Goal: Task Accomplishment & Management: Complete application form

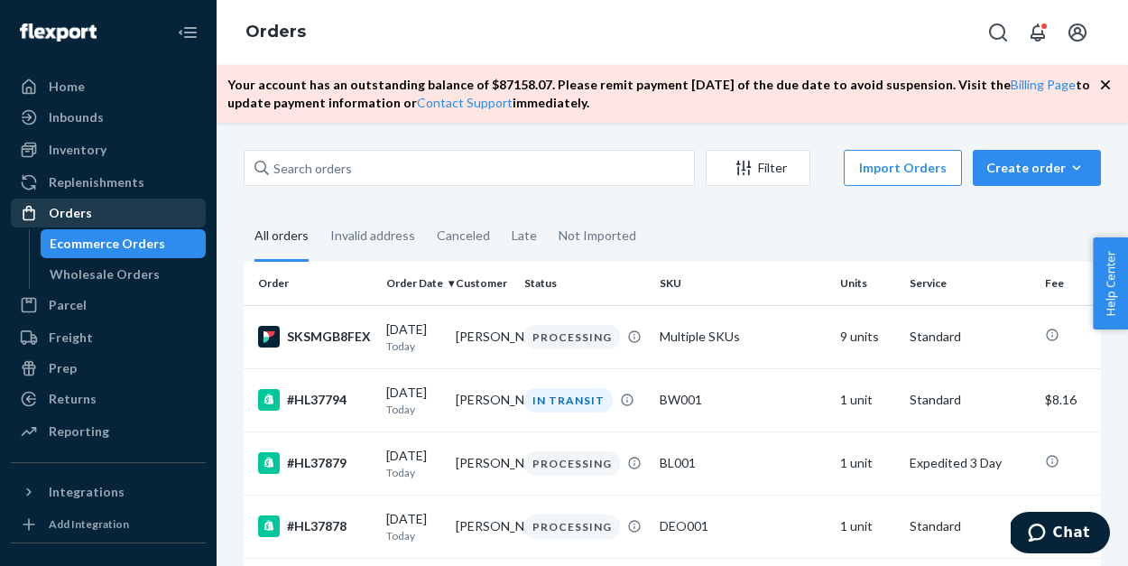
click at [98, 216] on div "Orders" at bounding box center [108, 212] width 191 height 25
click at [1039, 177] on button "Create order Ecommerce order Removal order" at bounding box center [1037, 168] width 128 height 36
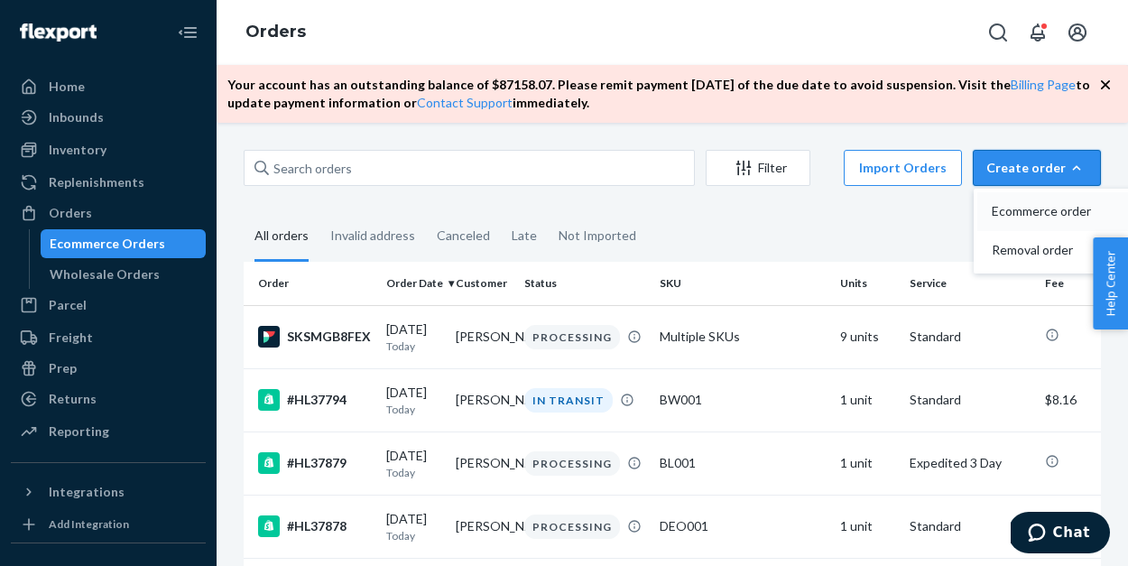
click at [1037, 210] on span "Ecommerce order" at bounding box center [1048, 211] width 112 height 13
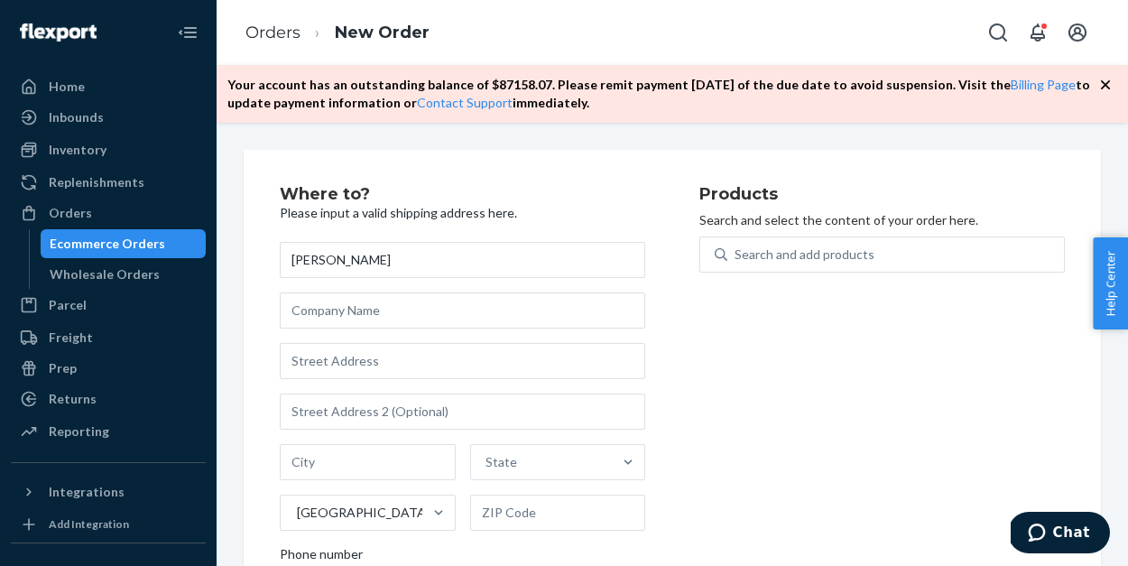
type input "[PERSON_NAME]"
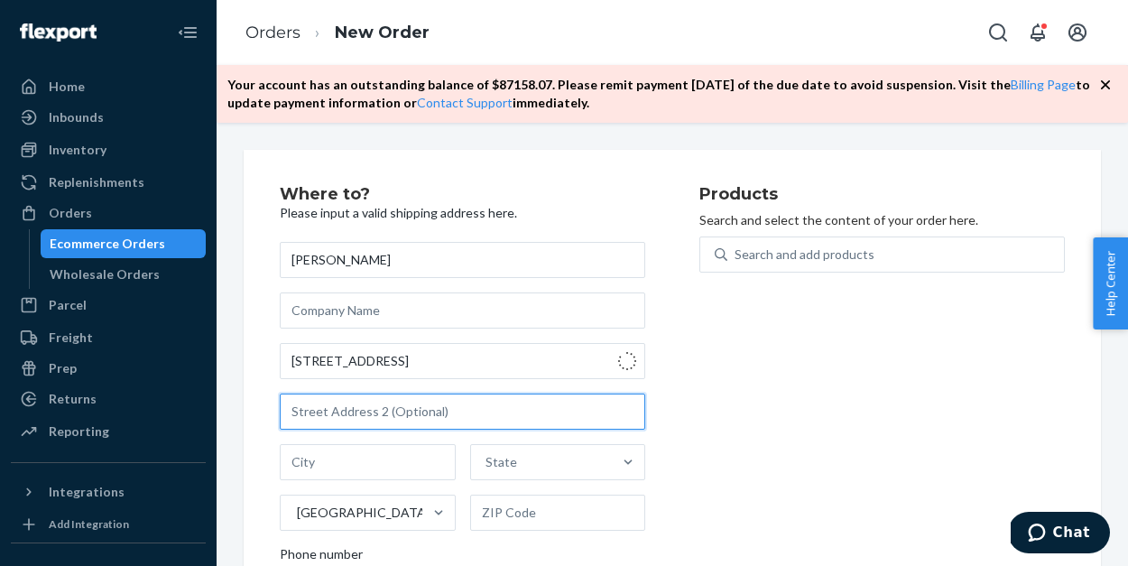
type input "11 [PERSON_NAME]"
type input "[GEOGRAPHIC_DATA]"
type input "08723"
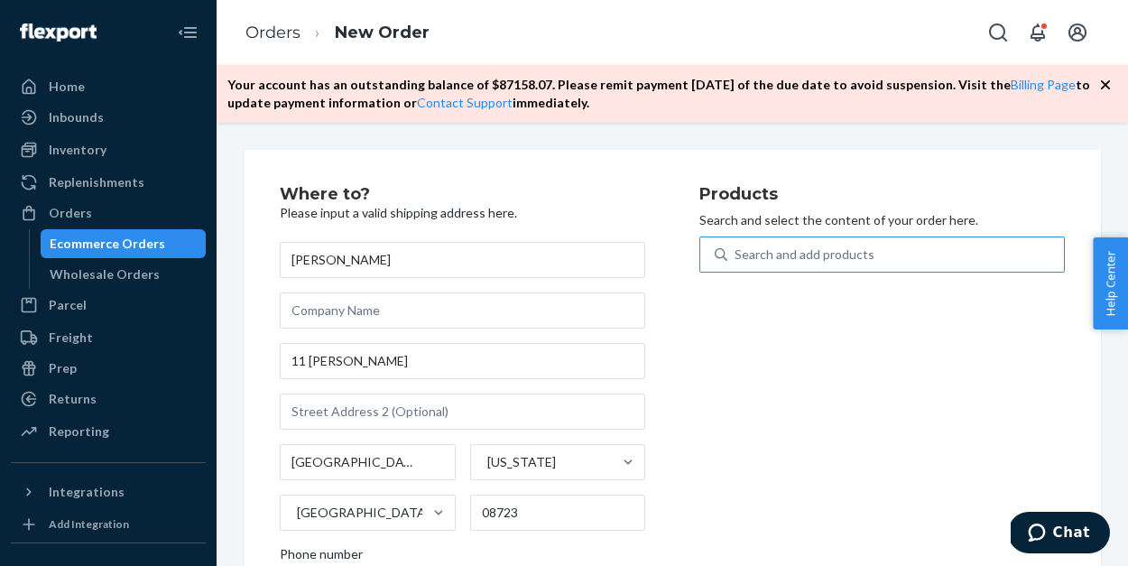
click at [791, 252] on div "Search and add products" at bounding box center [804, 254] width 140 height 18
click at [736, 252] on input "Search and add products" at bounding box center [735, 254] width 2 height 18
type input "b"
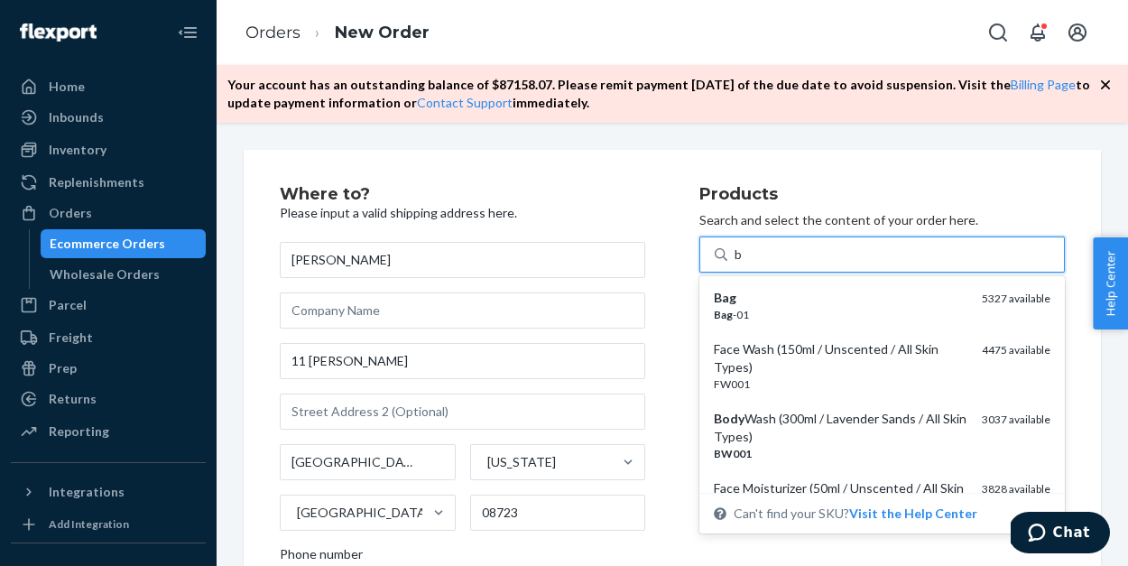
click at [789, 298] on div "Bag" at bounding box center [841, 298] width 254 height 18
click at [743, 263] on input "b" at bounding box center [738, 254] width 9 height 18
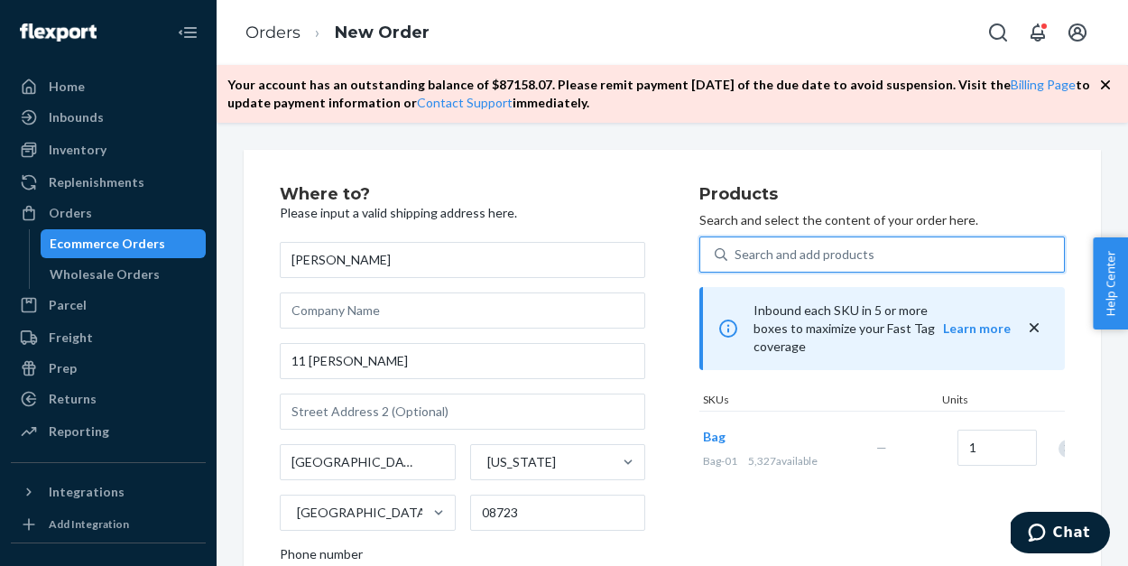
click at [775, 253] on div "Search and add products" at bounding box center [804, 254] width 140 height 18
click at [736, 253] on input "0 results available. Select is focused ,type to refine list, press Down to open…" at bounding box center [735, 254] width 2 height 18
type input "b"
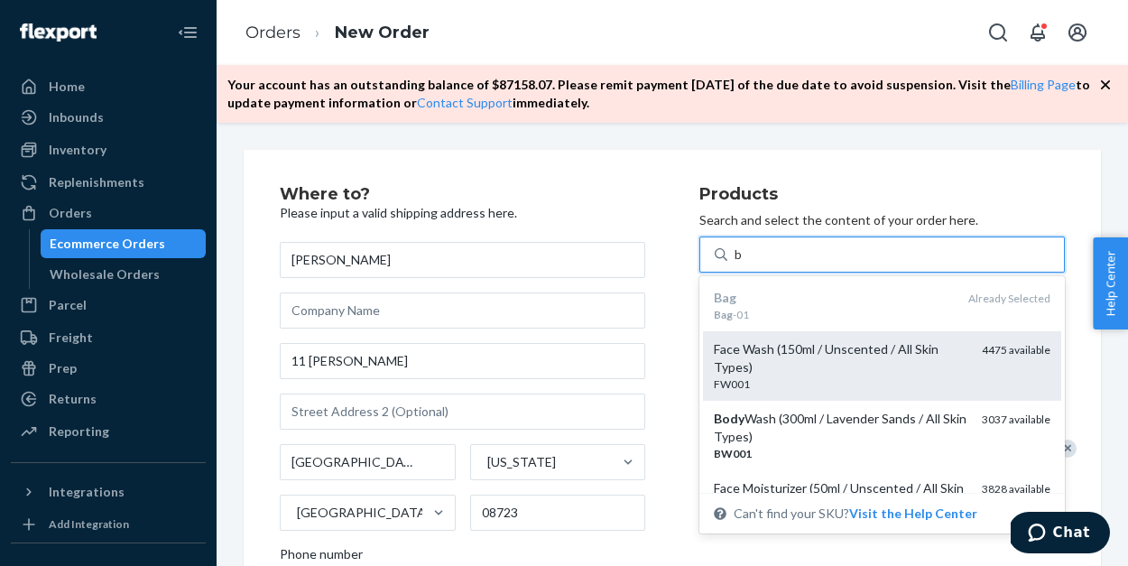
click at [776, 371] on div "Face Wash (150ml / Unscented / All Skin Types)" at bounding box center [841, 358] width 254 height 36
click at [743, 263] on input "b" at bounding box center [738, 254] width 9 height 18
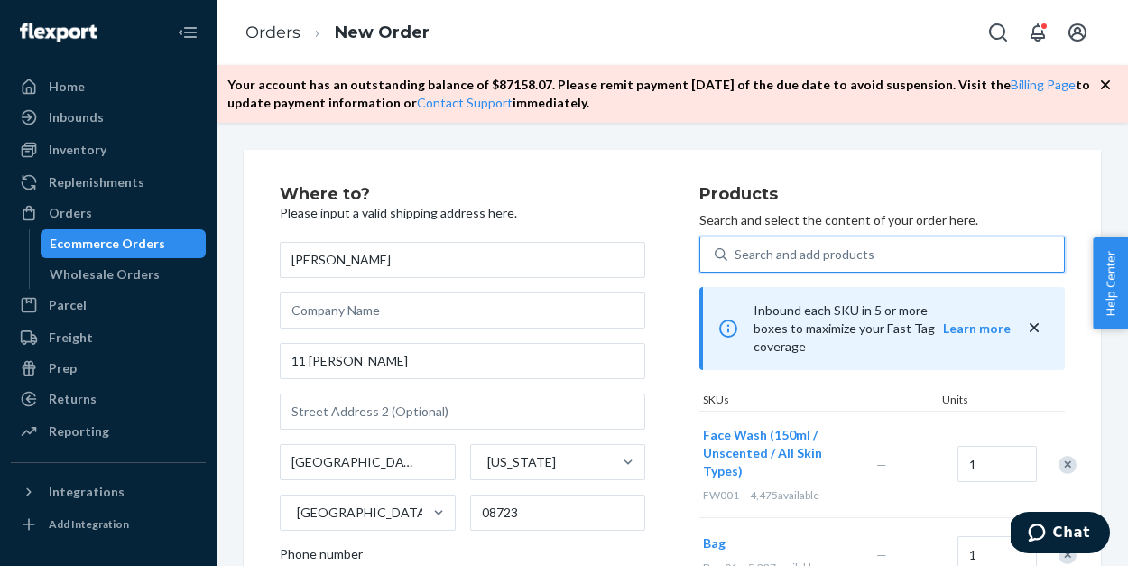
click at [775, 251] on div "Search and add products" at bounding box center [804, 254] width 140 height 18
click at [736, 251] on input "0 results available. Use Up and Down to choose options, press Enter to select t…" at bounding box center [735, 254] width 2 height 18
type input "b"
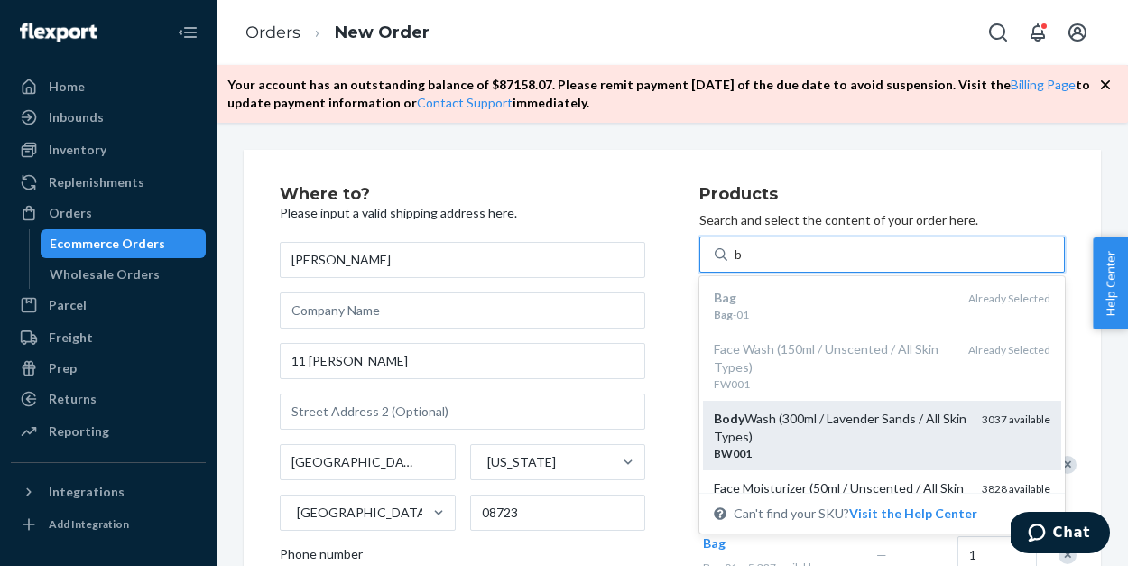
click at [772, 429] on div "Body Wash (300ml / Lavender Sands / All Skin Types)" at bounding box center [841, 428] width 254 height 36
click at [743, 263] on input "b" at bounding box center [738, 254] width 9 height 18
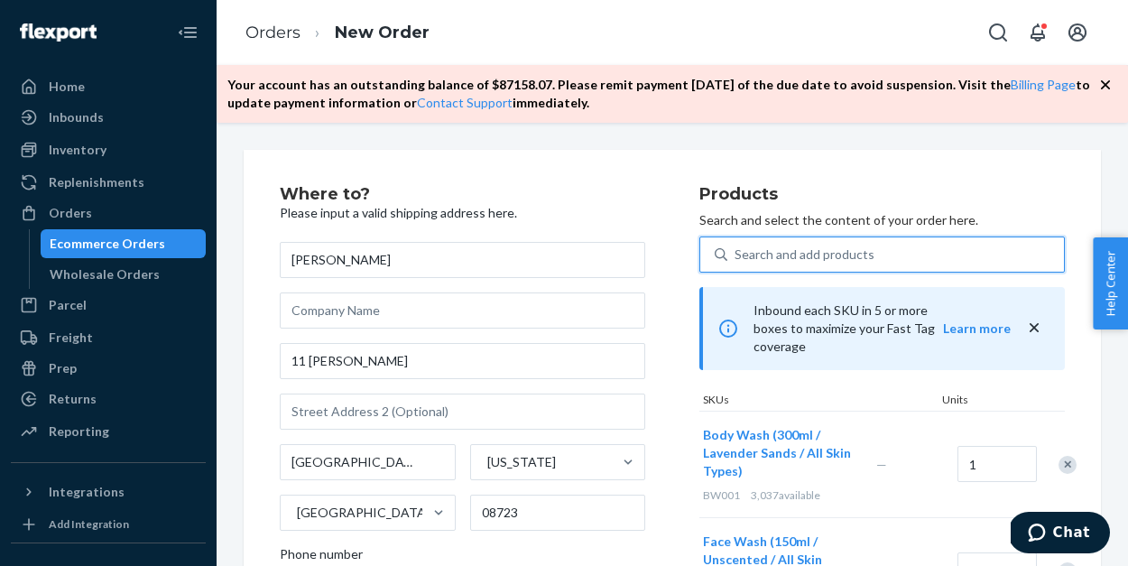
click at [765, 246] on div "Search and add products" at bounding box center [804, 254] width 140 height 18
click at [736, 246] on input "0 results available. Use Up and Down to choose options, press Enter to select t…" at bounding box center [735, 254] width 2 height 18
type input "b"
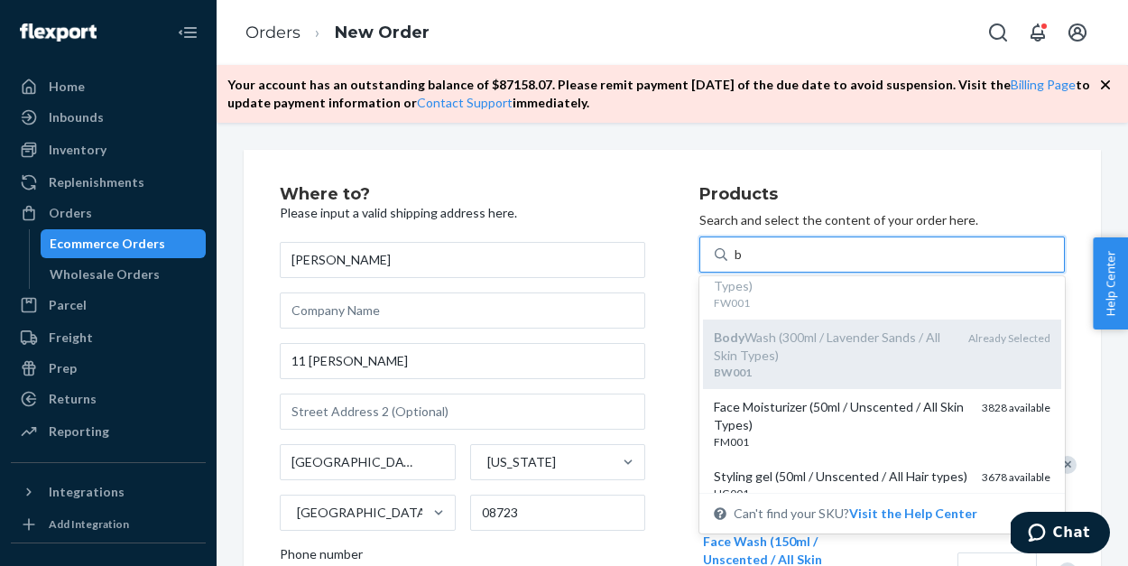
scroll to position [85, 0]
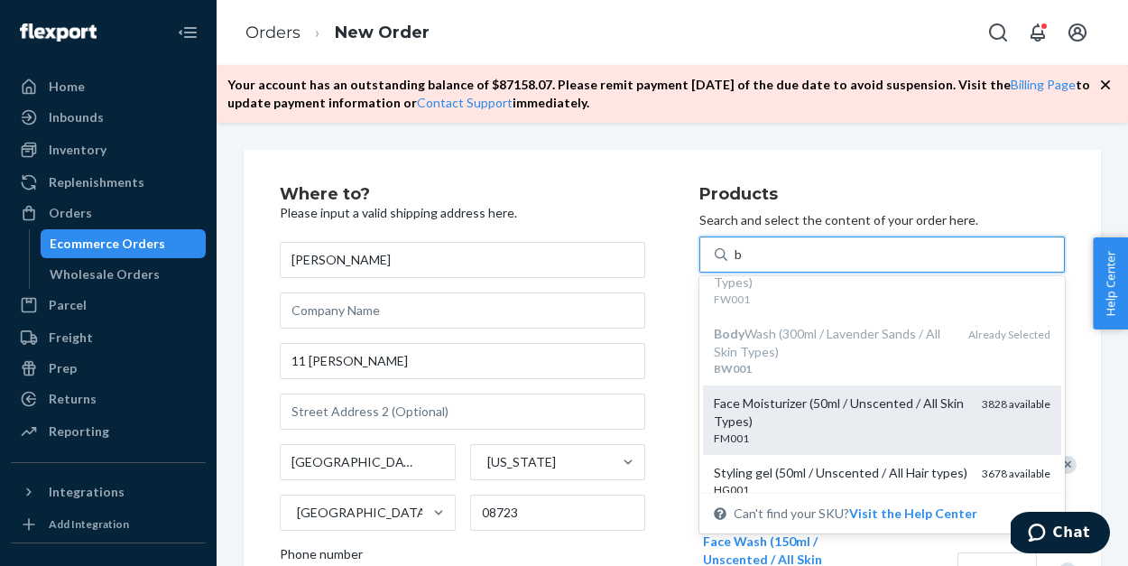
click at [764, 417] on div "Face Moisturizer (50ml / Unscented / All Skin Types)" at bounding box center [841, 412] width 254 height 36
click at [743, 263] on input "b" at bounding box center [738, 254] width 9 height 18
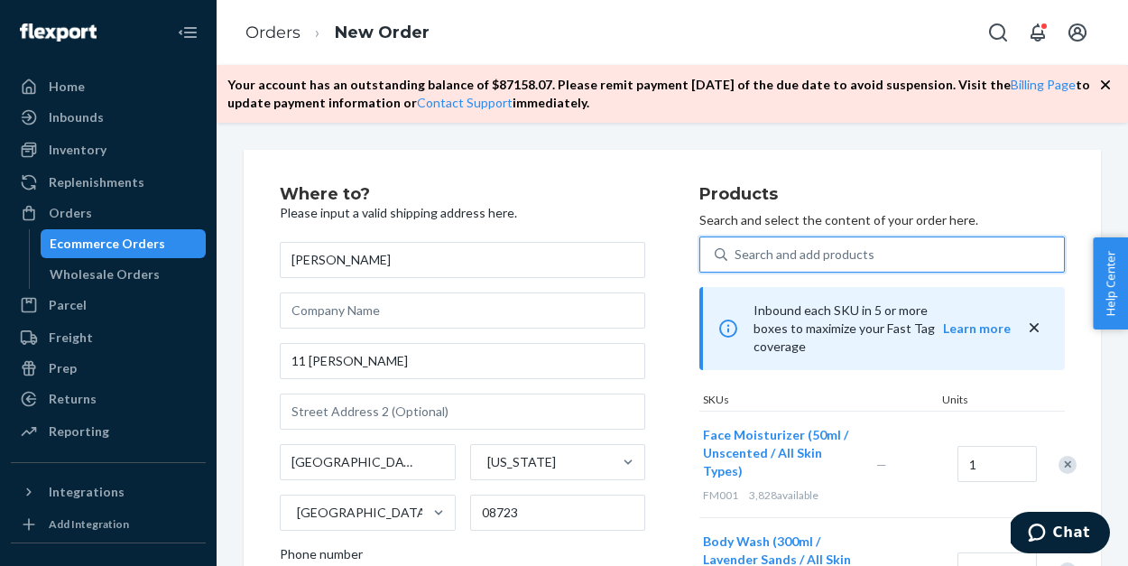
click at [772, 254] on div "Search and add products" at bounding box center [804, 254] width 140 height 18
click at [736, 254] on input "0 results available. Select is focused ,type to refine list, press Down to open…" at bounding box center [735, 254] width 2 height 18
type input "b"
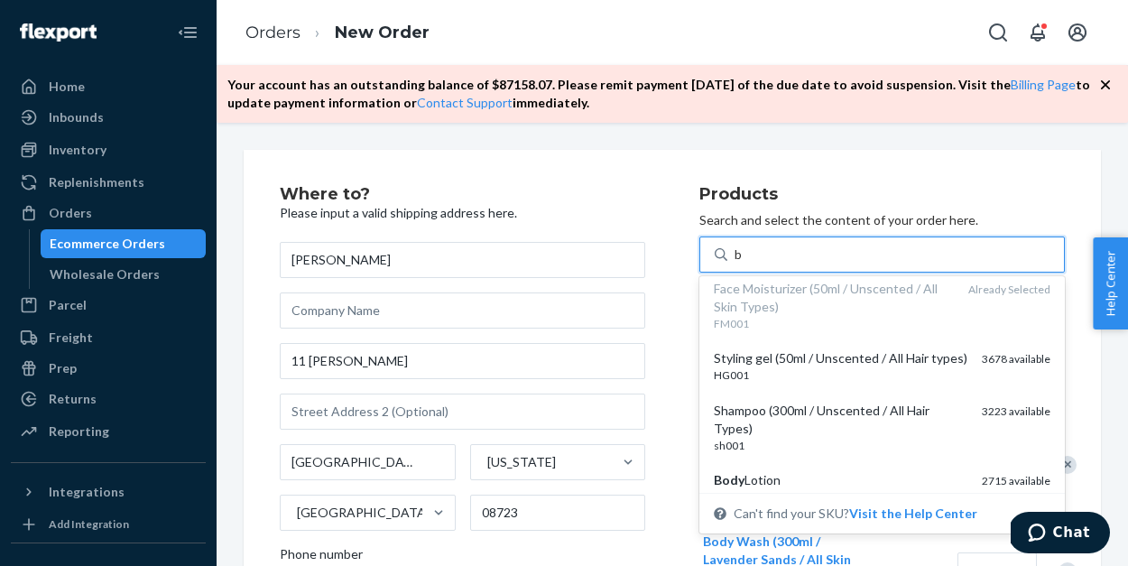
scroll to position [206, 0]
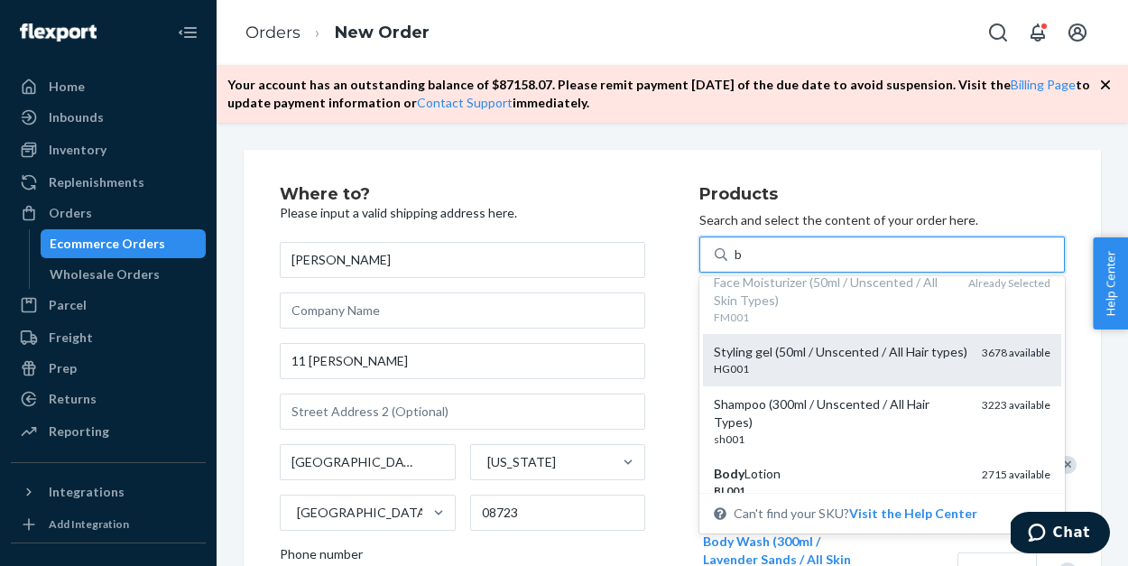
click at [780, 355] on div "Styling gel (50ml / Unscented / All Hair types)" at bounding box center [841, 352] width 254 height 18
click at [743, 263] on input "b" at bounding box center [738, 254] width 9 height 18
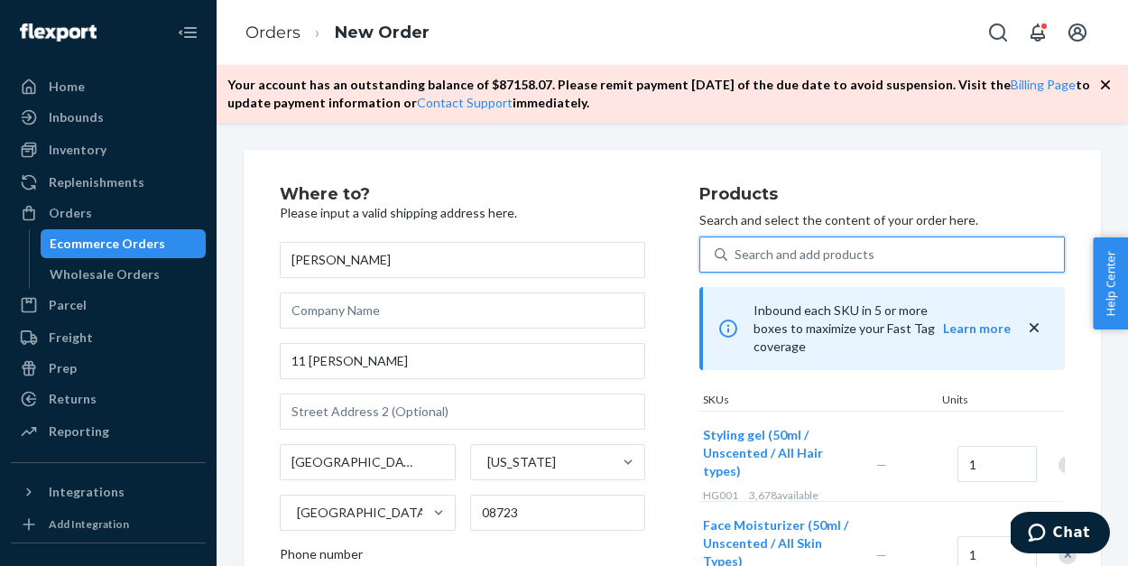
click at [772, 257] on div "Search and add products" at bounding box center [804, 254] width 140 height 18
click at [736, 257] on input "0 results available. Select is focused ,type to refine list, press Down to open…" at bounding box center [735, 254] width 2 height 18
type input "b"
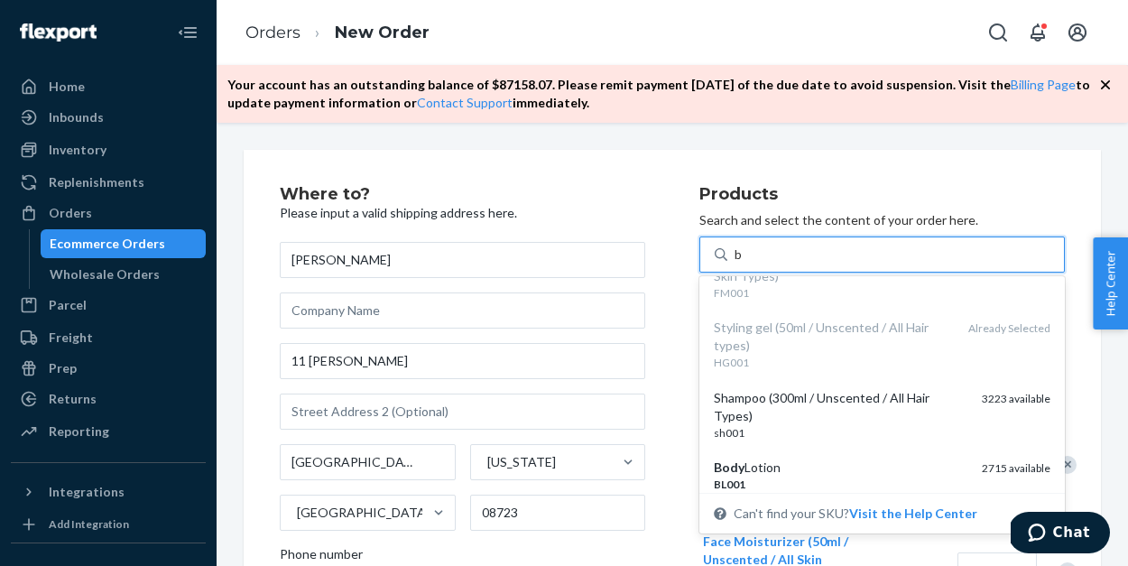
scroll to position [241, 0]
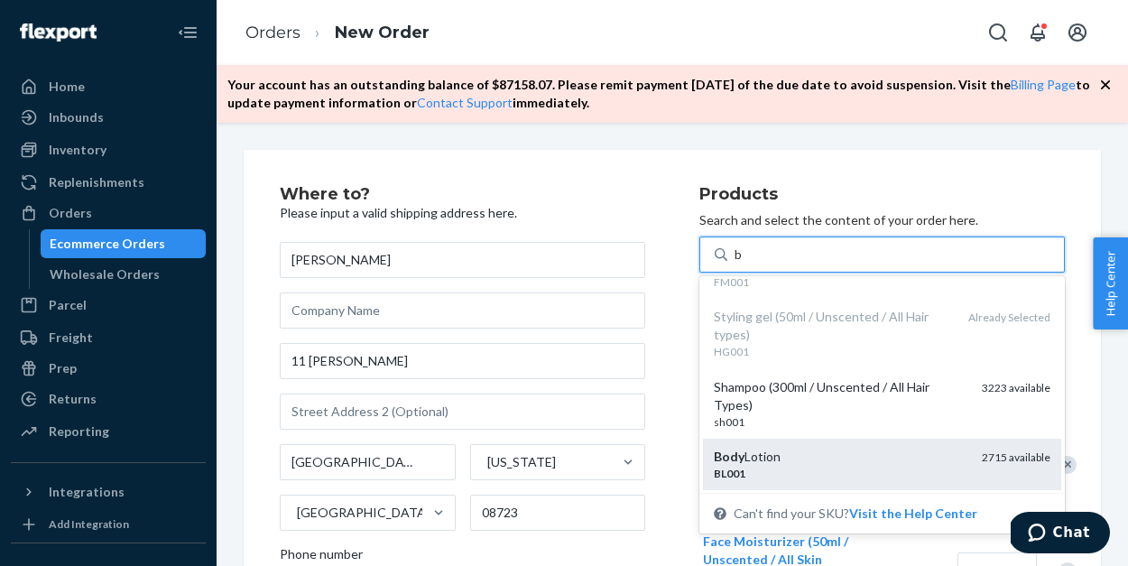
click at [790, 448] on div "Body Lotion" at bounding box center [841, 457] width 254 height 18
click at [743, 263] on input "b" at bounding box center [738, 254] width 9 height 18
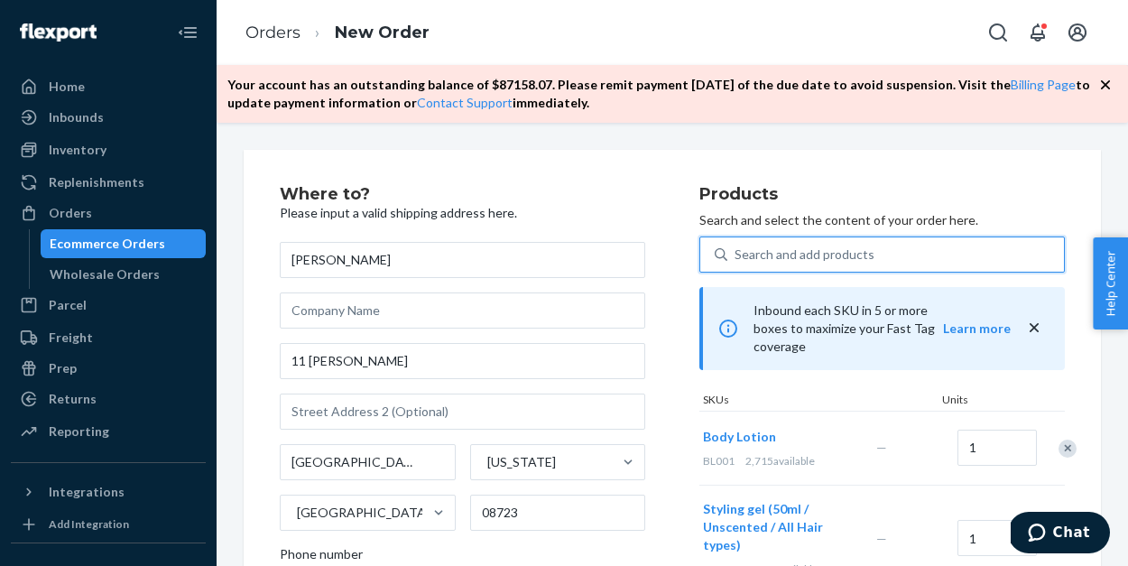
click at [778, 246] on div "Search and add products" at bounding box center [804, 254] width 140 height 18
click at [736, 246] on input "0 results available. Select is focused ,type to refine list, press Down to open…" at bounding box center [735, 254] width 2 height 18
click at [764, 251] on div "Search and add products" at bounding box center [804, 254] width 140 height 18
click at [736, 251] on input "0 results available. Use Up and Down to choose options, press Enter to select t…" at bounding box center [735, 254] width 2 height 18
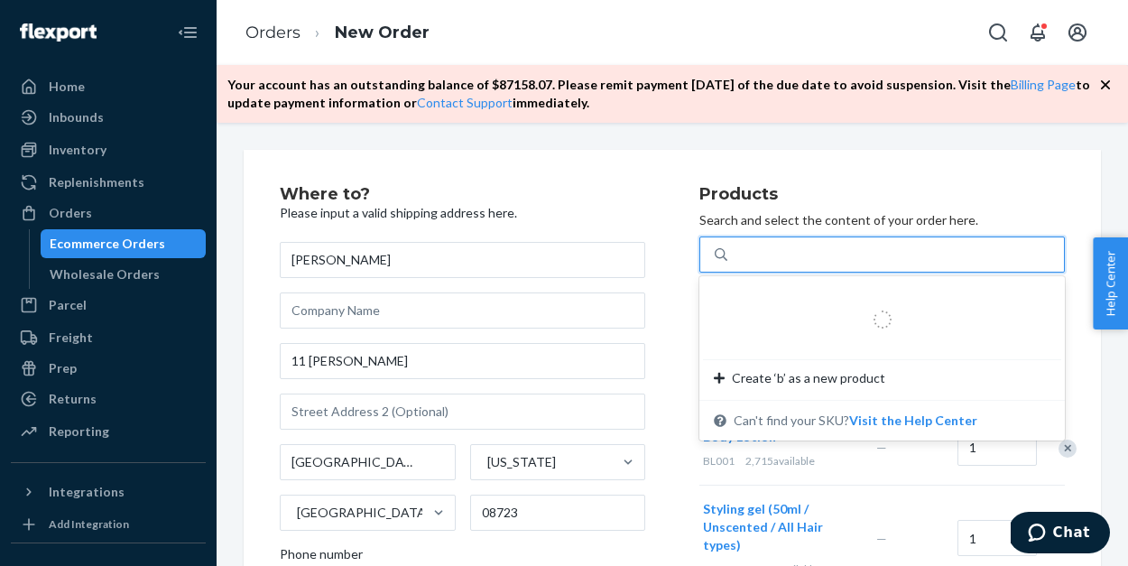
type input "b"
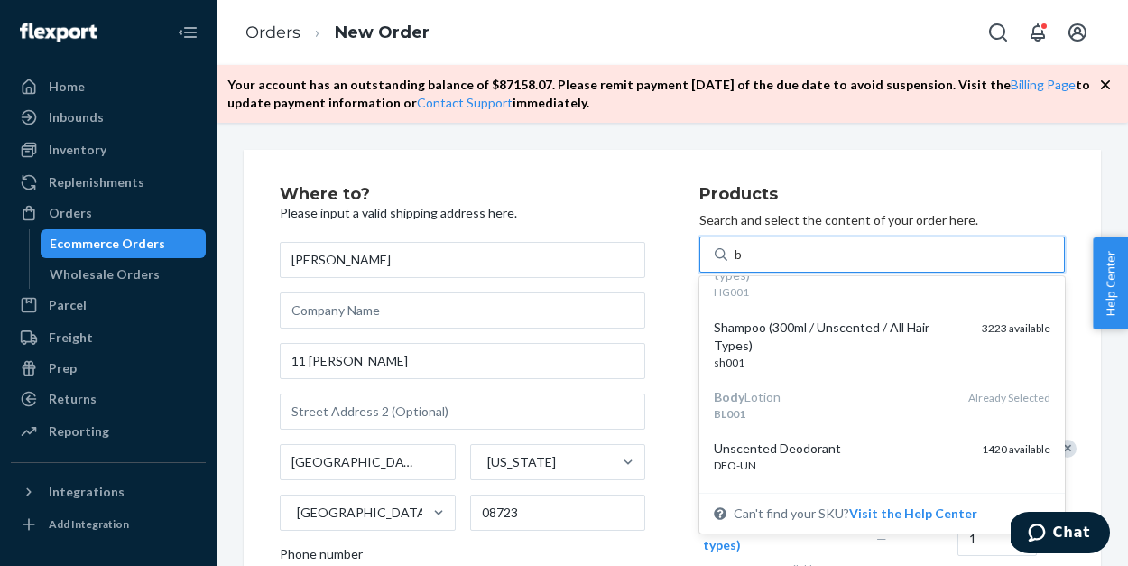
scroll to position [301, 0]
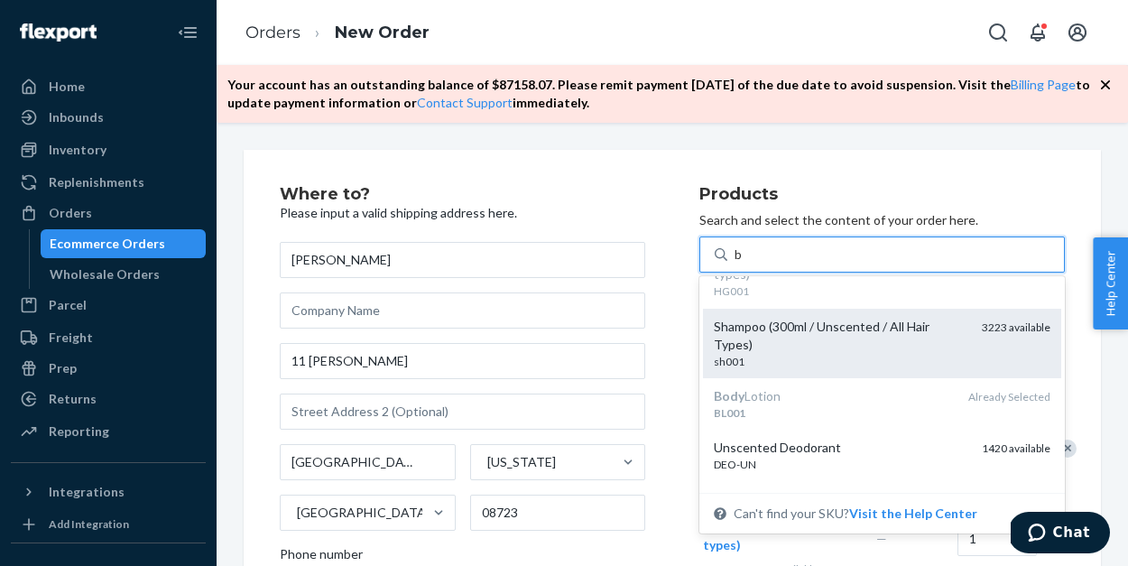
click at [764, 354] on div "sh001" at bounding box center [841, 361] width 254 height 15
click at [743, 263] on input "b" at bounding box center [738, 254] width 9 height 18
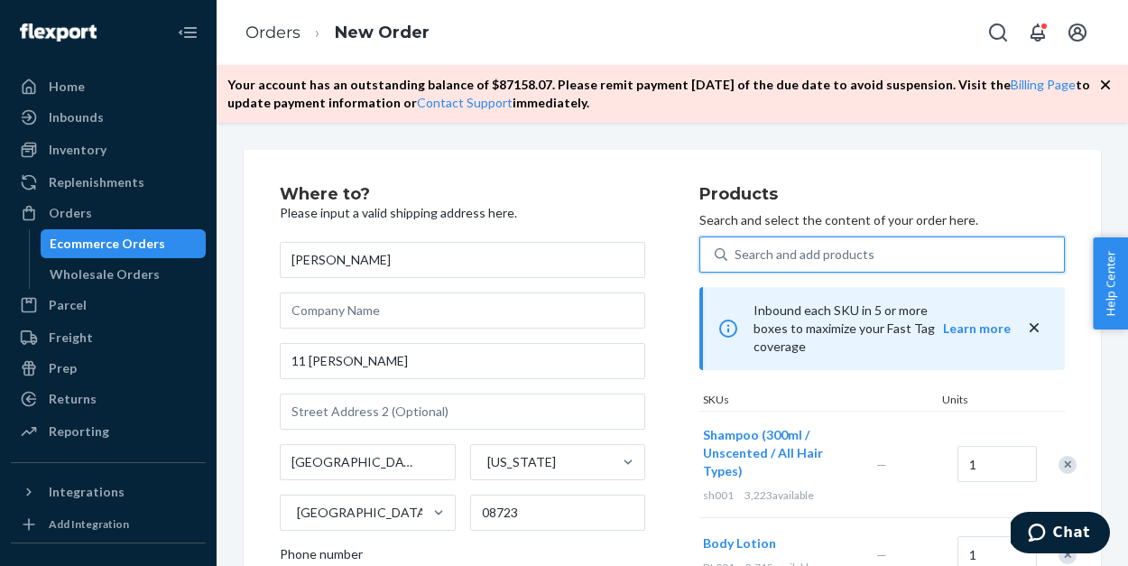
click at [765, 257] on div "Search and add products" at bounding box center [804, 254] width 140 height 18
click at [736, 257] on input "0 results available. Use Up and Down to choose options, press Enter to select t…" at bounding box center [735, 254] width 2 height 18
type input "b"
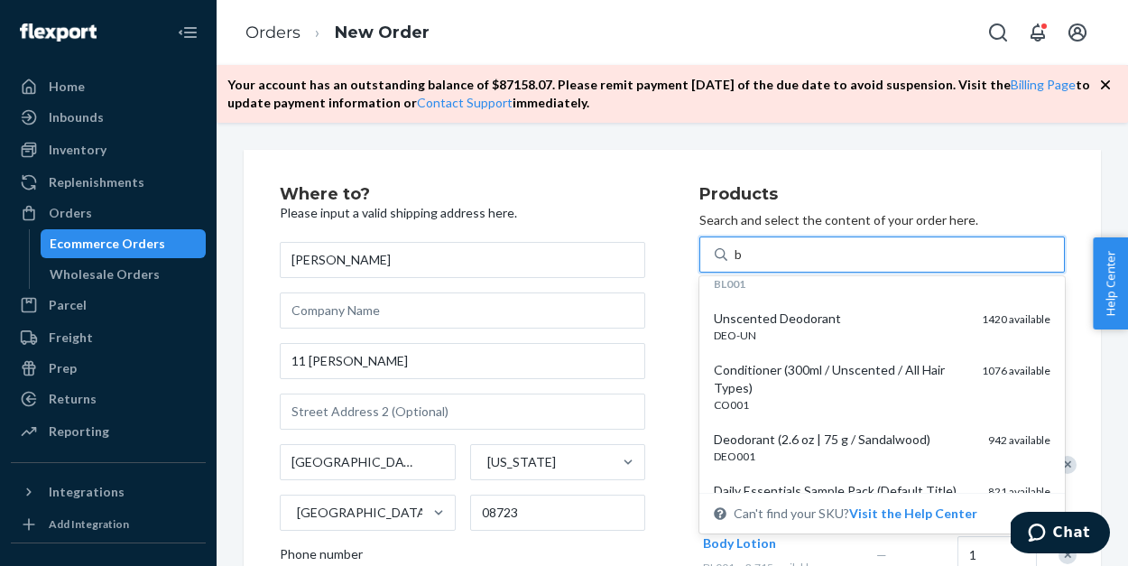
scroll to position [432, 0]
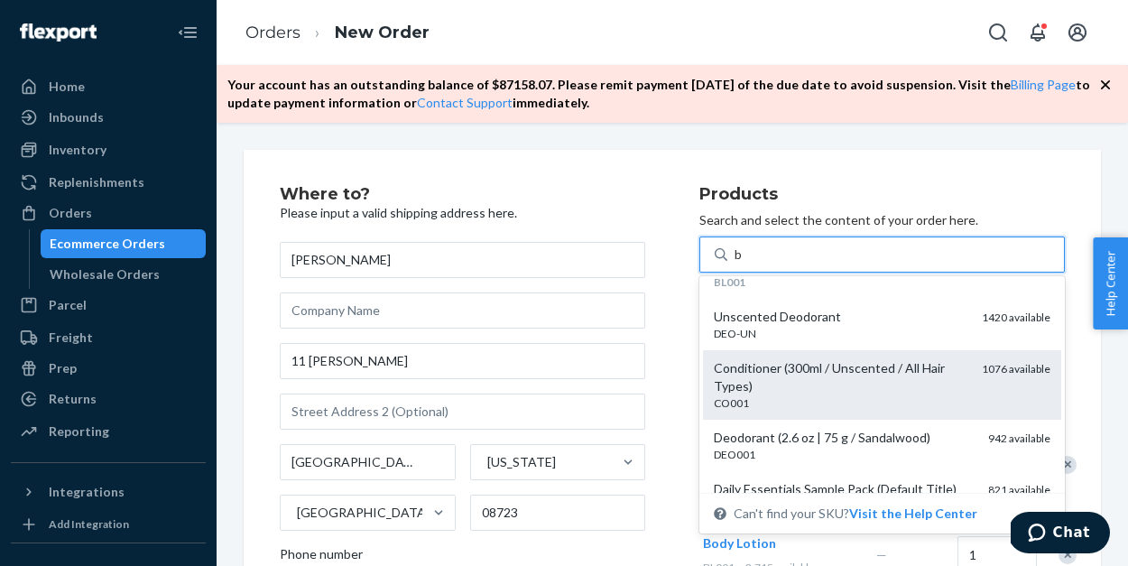
click at [817, 388] on div "Conditioner (300ml / Unscented / All Hair Types)" at bounding box center [841, 377] width 254 height 36
click at [743, 263] on input "b" at bounding box center [738, 254] width 9 height 18
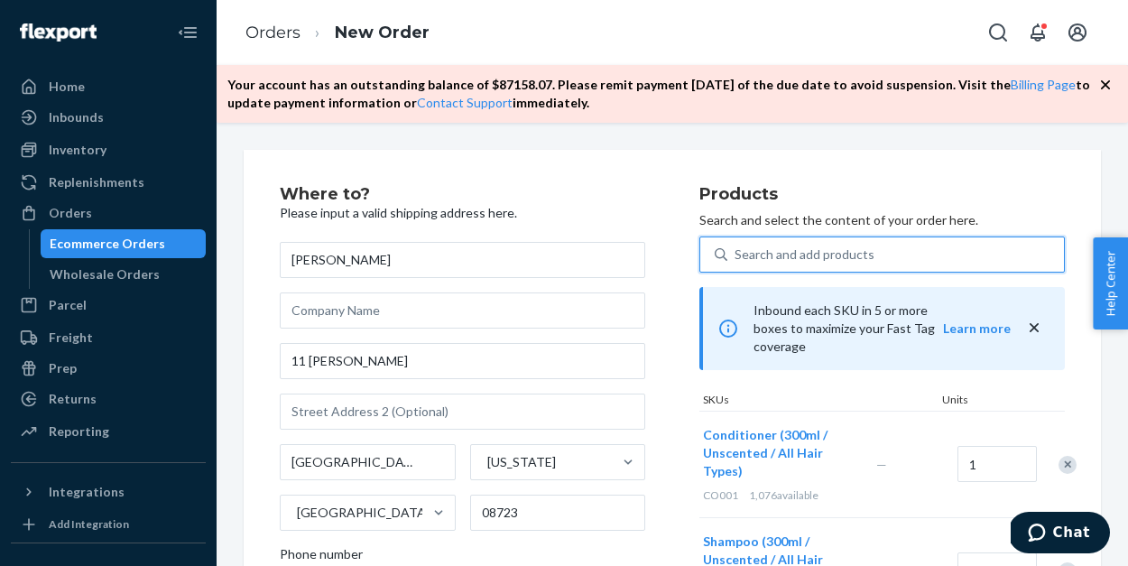
click at [790, 254] on div "Search and add products" at bounding box center [804, 254] width 140 height 18
click at [736, 254] on input "0 results available. Select is focused ,type to refine list, press Down to open…" at bounding box center [735, 254] width 2 height 18
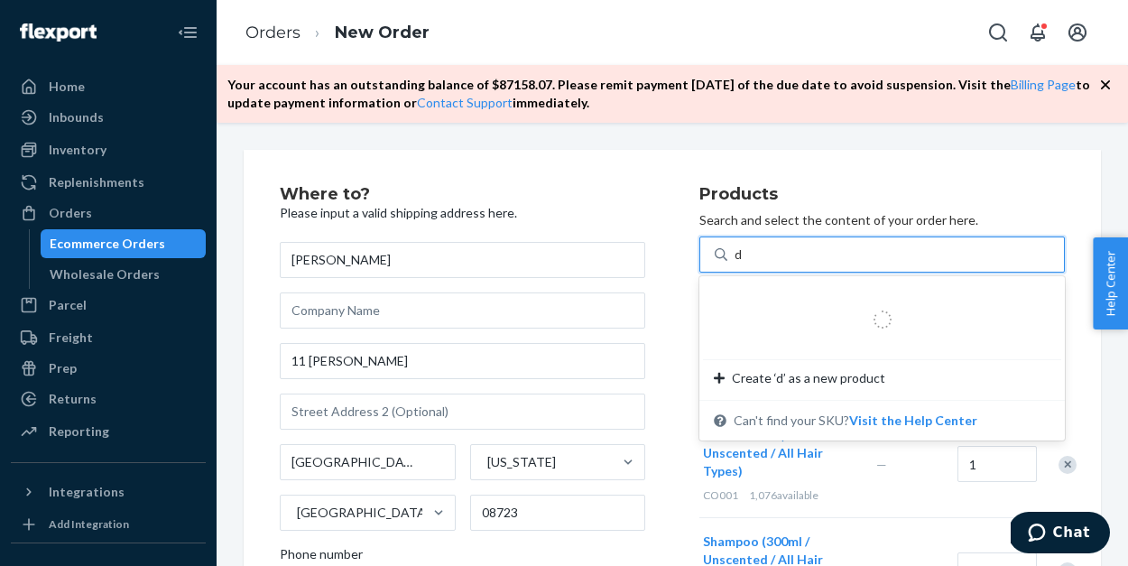
type input "de"
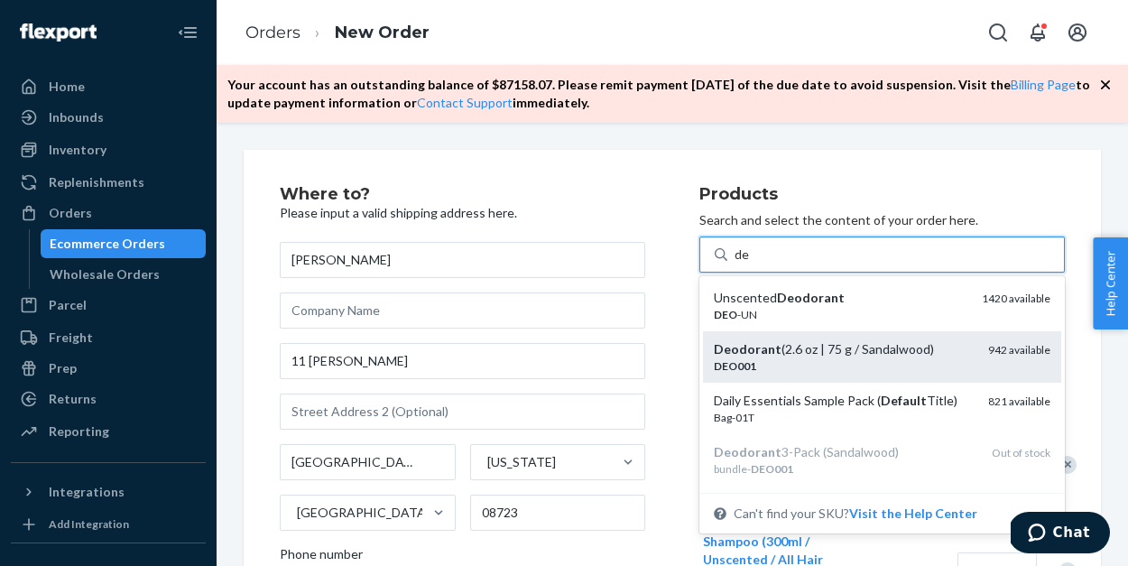
click at [804, 355] on div "Deodorant (2.6 oz | 75 g / Sandalwood)" at bounding box center [844, 349] width 260 height 18
click at [750, 263] on input "de" at bounding box center [741, 254] width 15 height 18
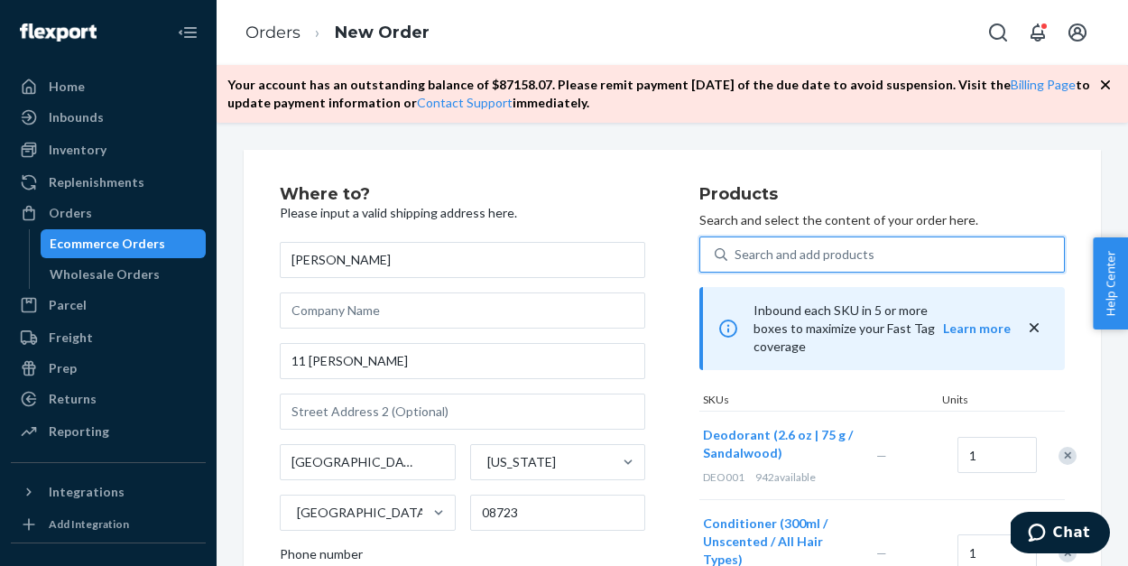
click at [784, 255] on div "Search and add products" at bounding box center [804, 254] width 140 height 18
click at [736, 255] on input "0 results available. Select is focused ,type to refine list, press Down to open…" at bounding box center [735, 254] width 2 height 18
type input "b"
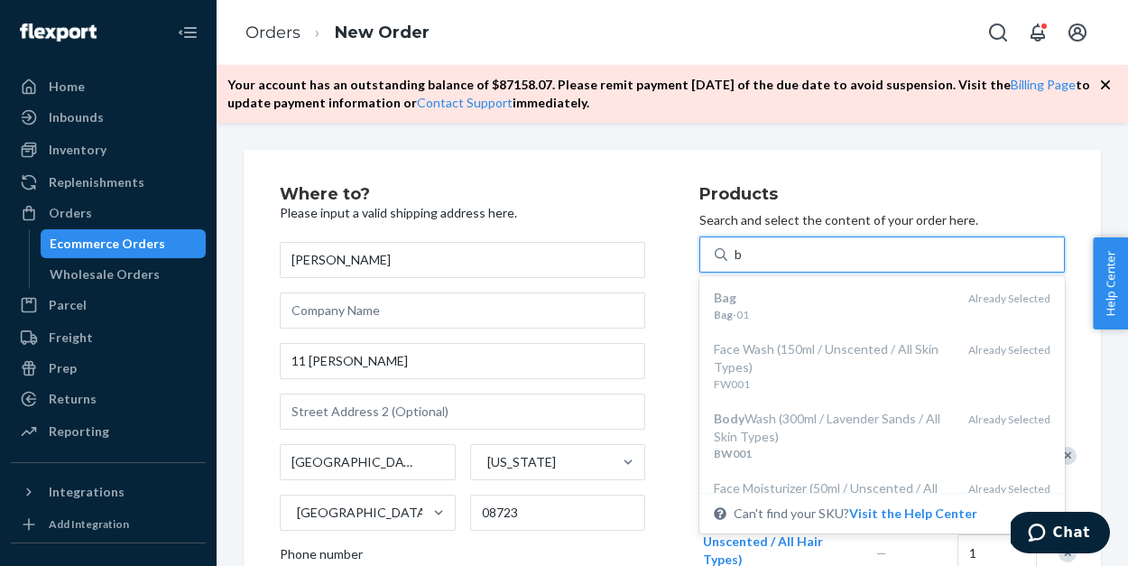
scroll to position [0, 0]
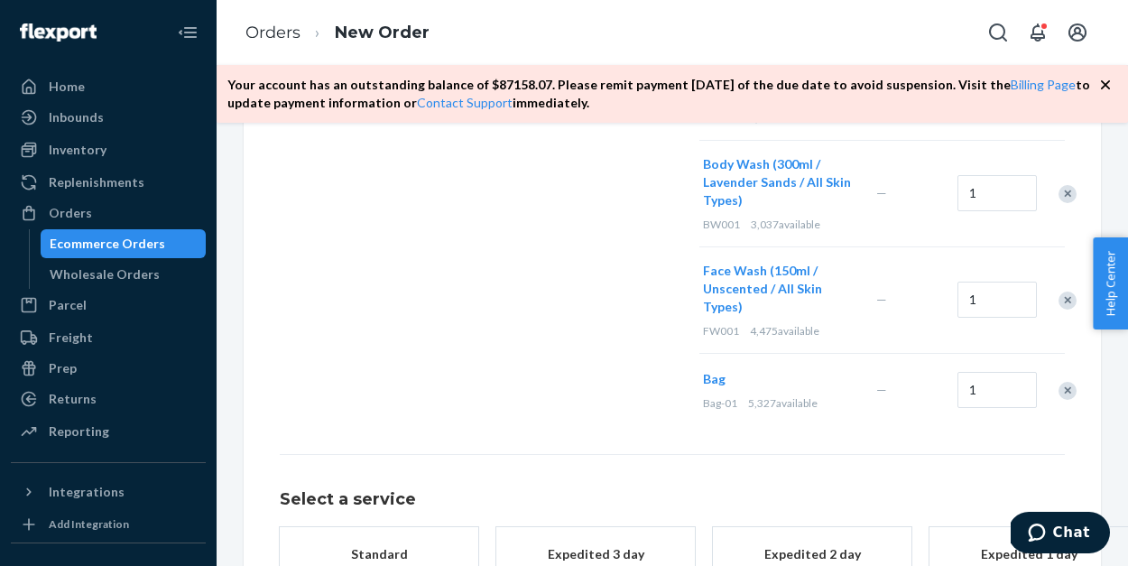
scroll to position [977, 0]
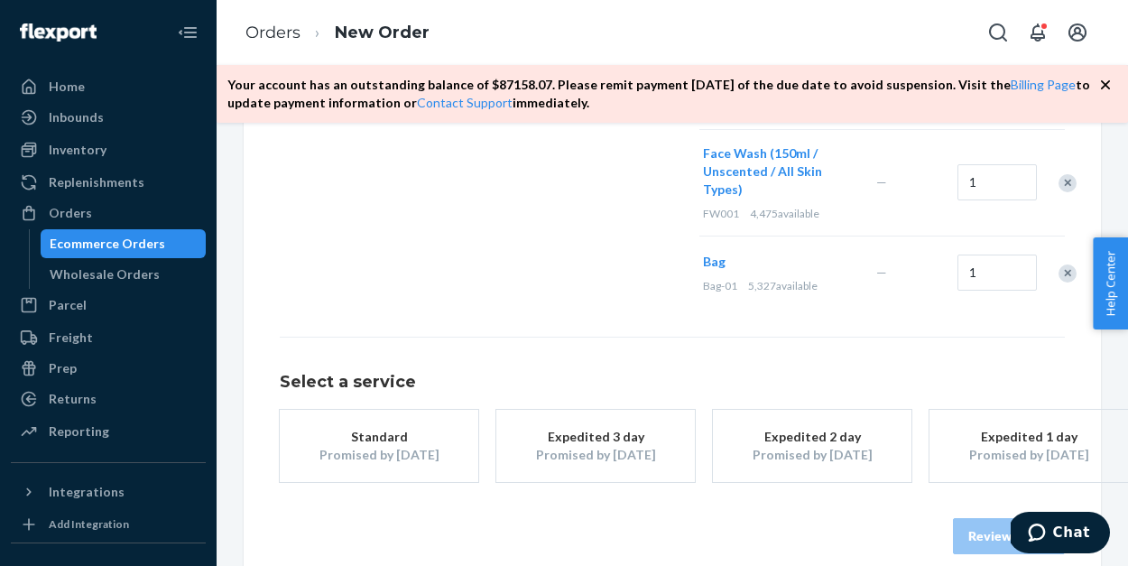
click at [394, 446] on div "Promised by [DATE]" at bounding box center [379, 455] width 144 height 18
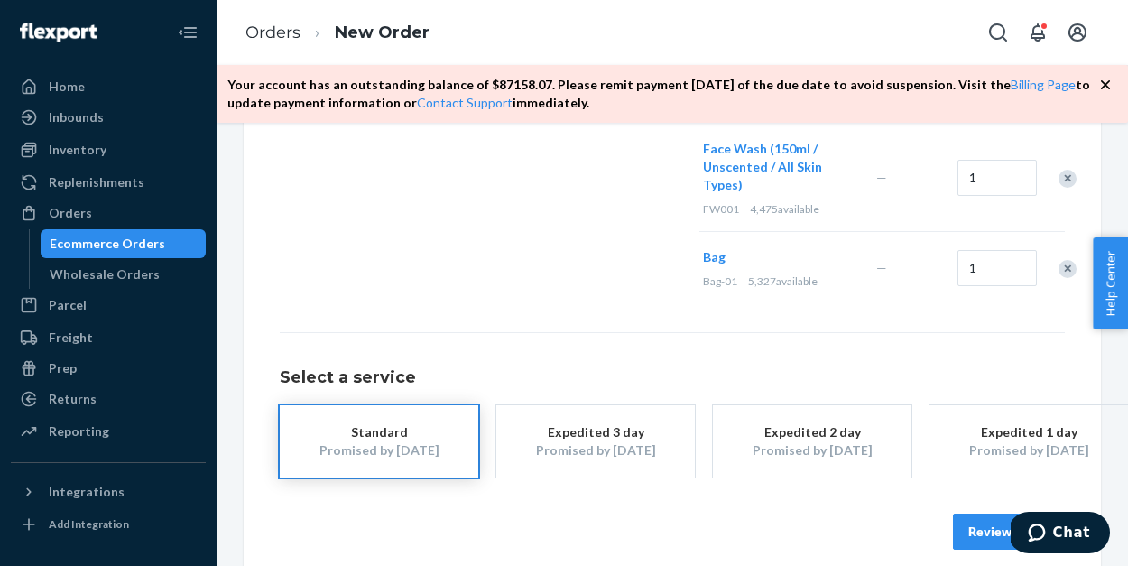
scroll to position [981, 0]
click at [973, 514] on button "Review Order" at bounding box center [1009, 532] width 112 height 36
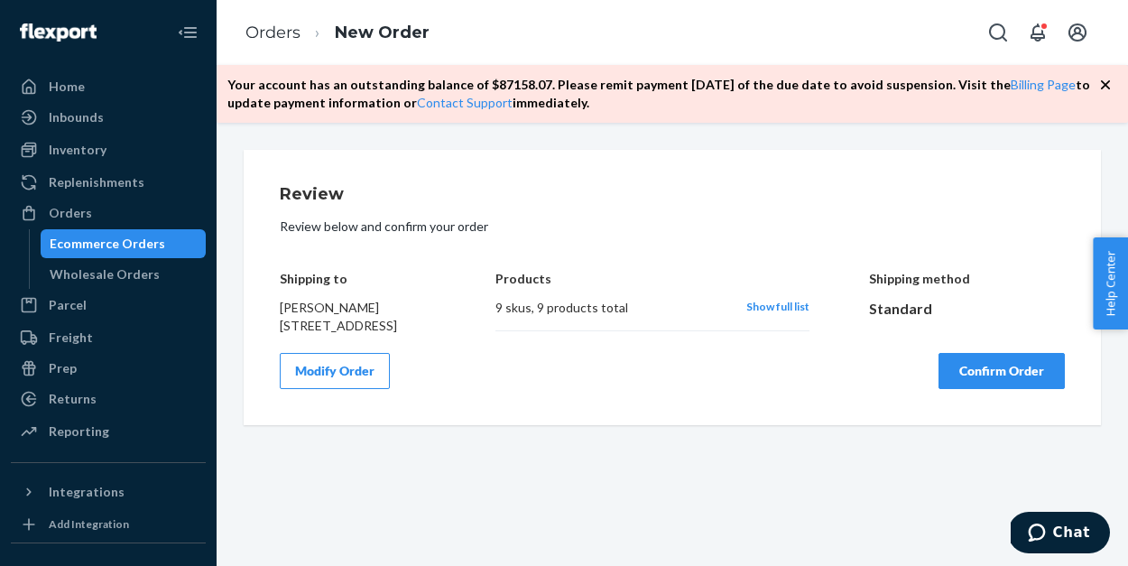
scroll to position [0, 0]
click at [968, 388] on button "Confirm Order" at bounding box center [1001, 371] width 126 height 36
